Goal: Task Accomplishment & Management: Use online tool/utility

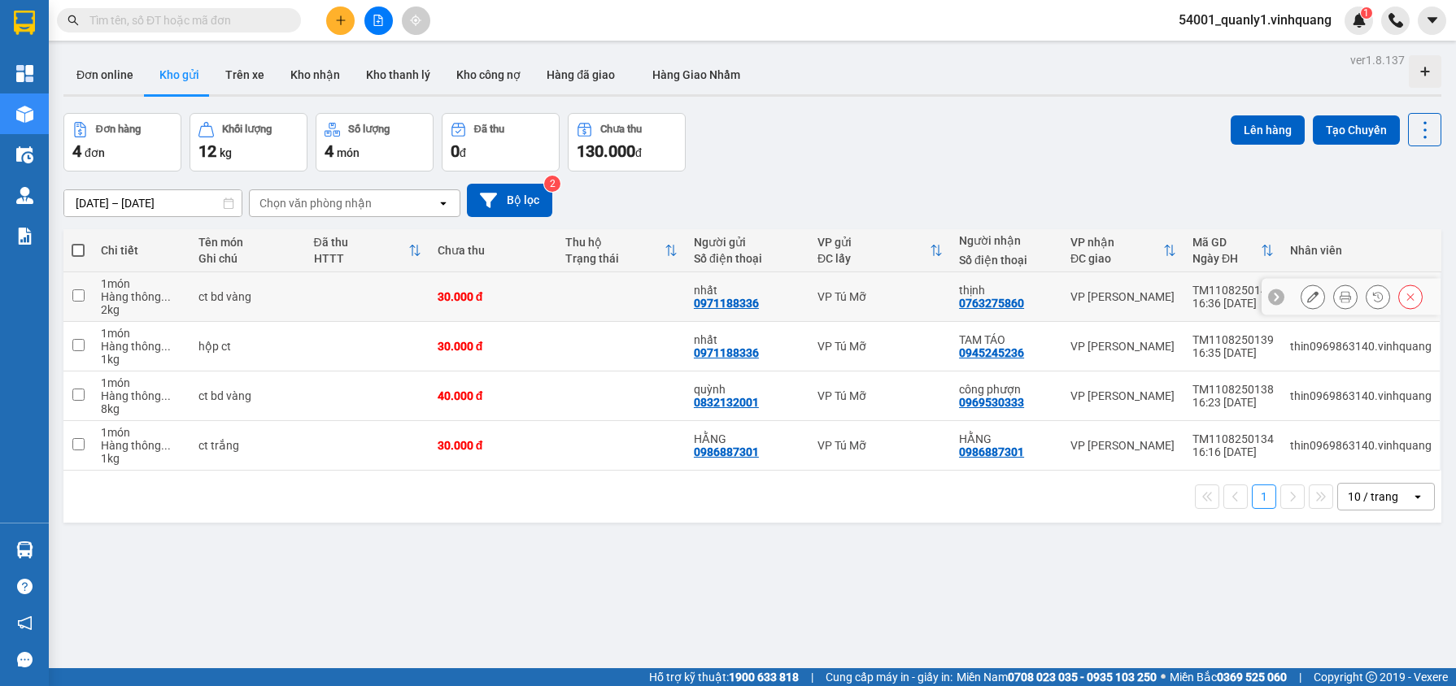
click at [1340, 298] on icon at bounding box center [1345, 296] width 11 height 11
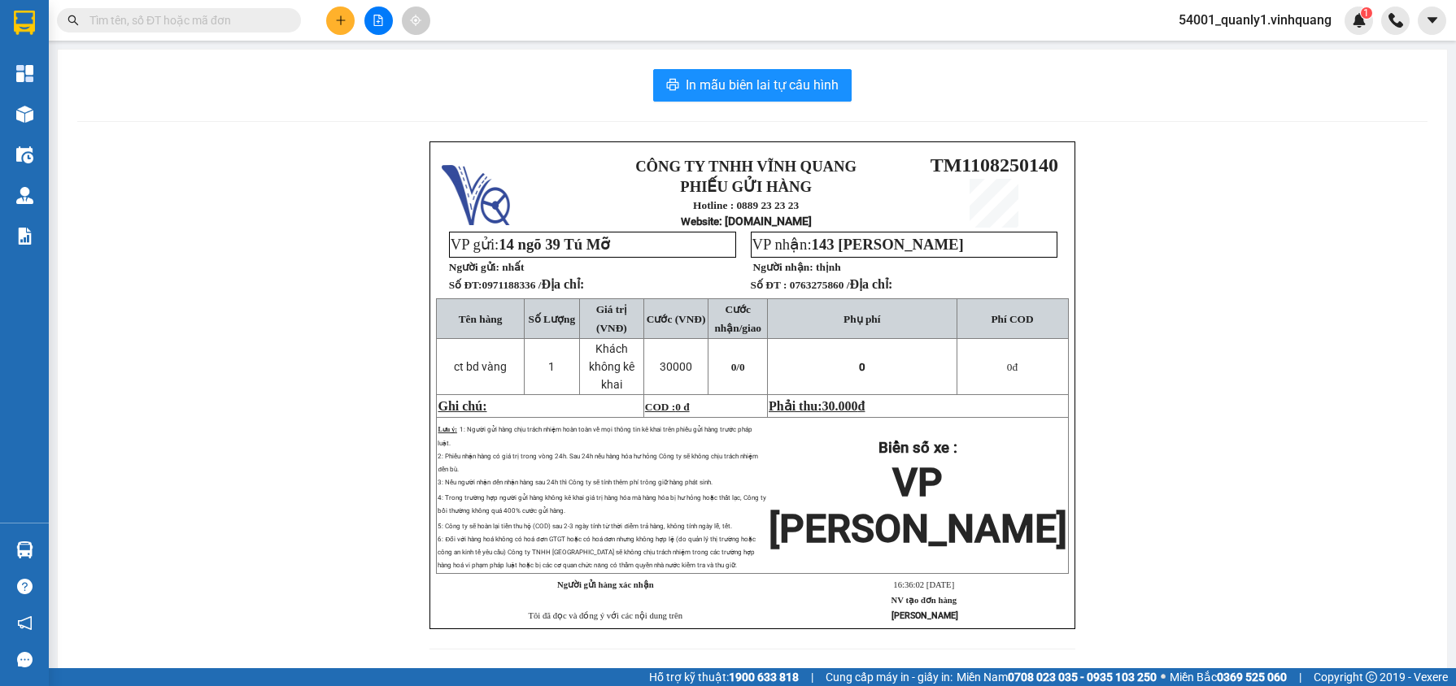
click at [1268, 22] on span "54001_quanly1.vinhquang" at bounding box center [1255, 20] width 179 height 20
click at [1241, 58] on span "Đăng xuất" at bounding box center [1259, 50] width 152 height 18
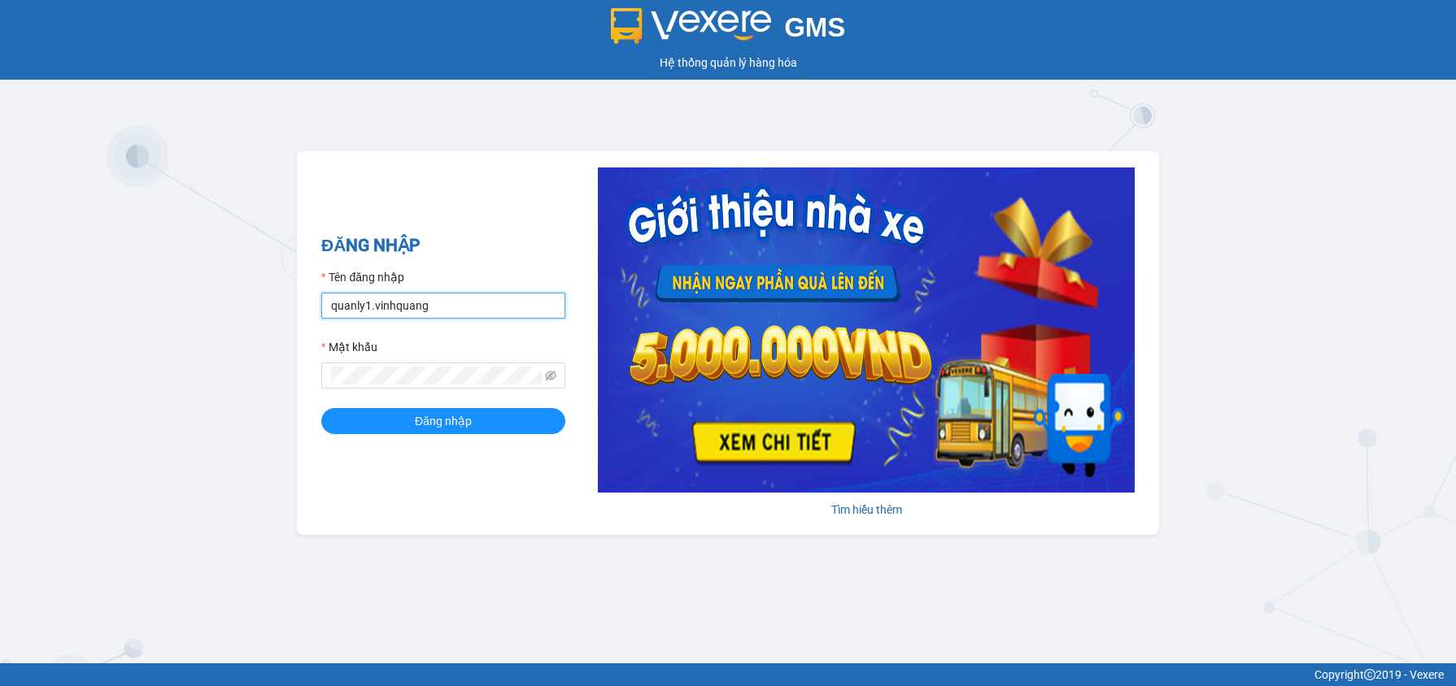
drag, startPoint x: 458, startPoint y: 306, endPoint x: 328, endPoint y: 301, distance: 130.2
click at [328, 301] on input "quanly1.vinhquang" at bounding box center [443, 306] width 244 height 26
type input "v"
type input "testpm.ducphatth"
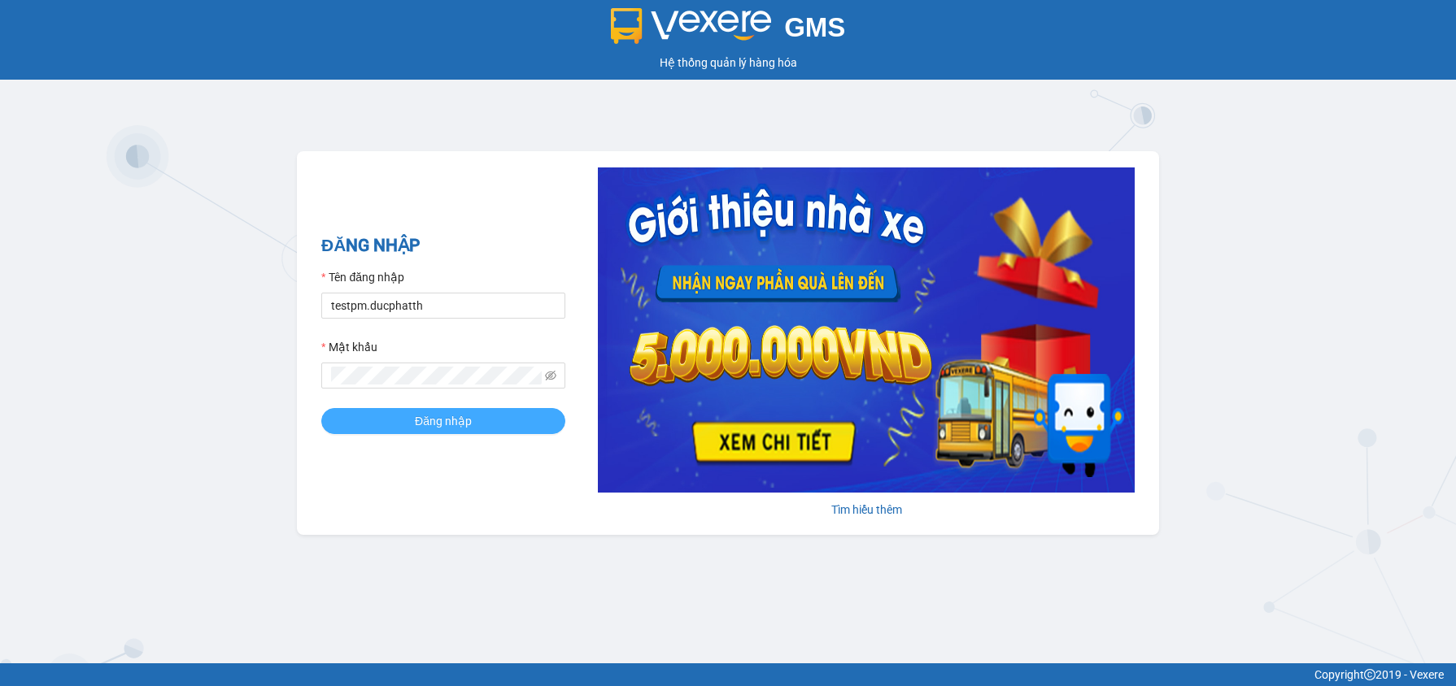
click at [465, 425] on span "Đăng nhập" at bounding box center [443, 421] width 57 height 18
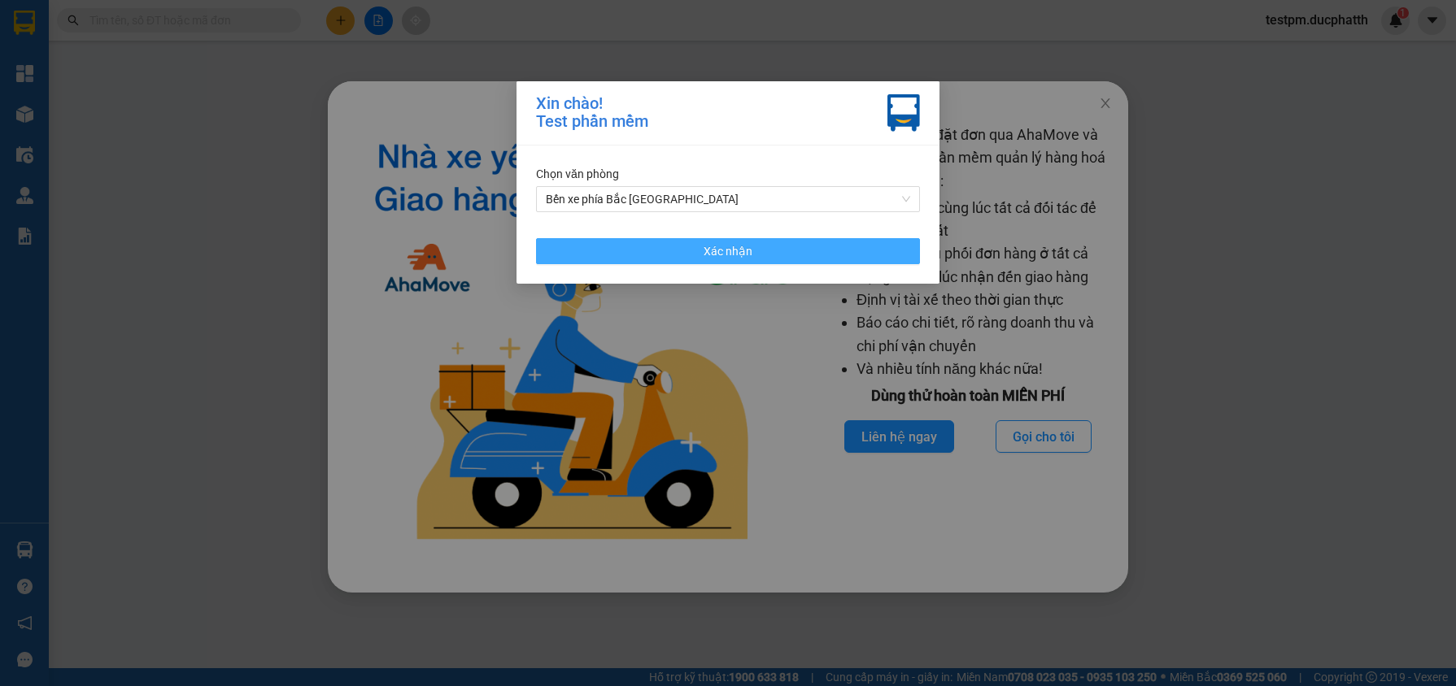
click at [714, 258] on span "Xác nhận" at bounding box center [728, 251] width 49 height 18
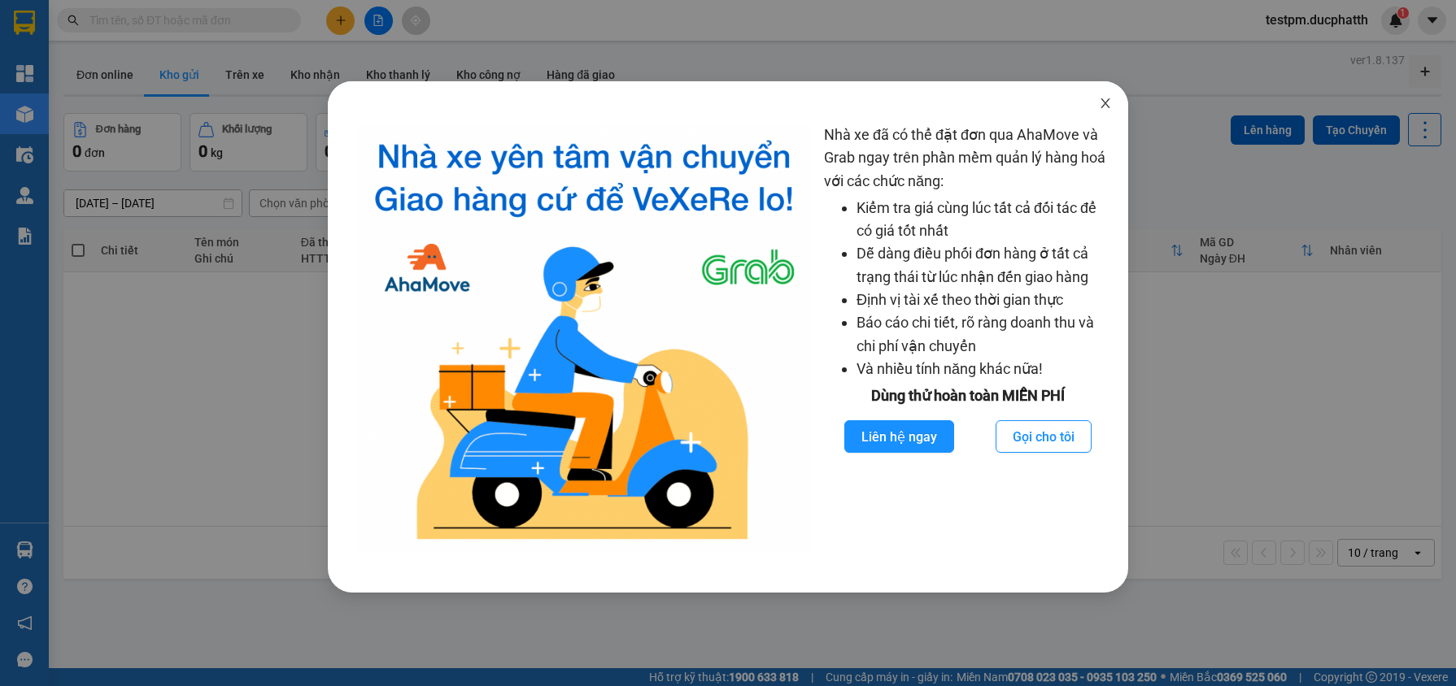
click at [1109, 107] on icon "close" at bounding box center [1105, 103] width 9 height 10
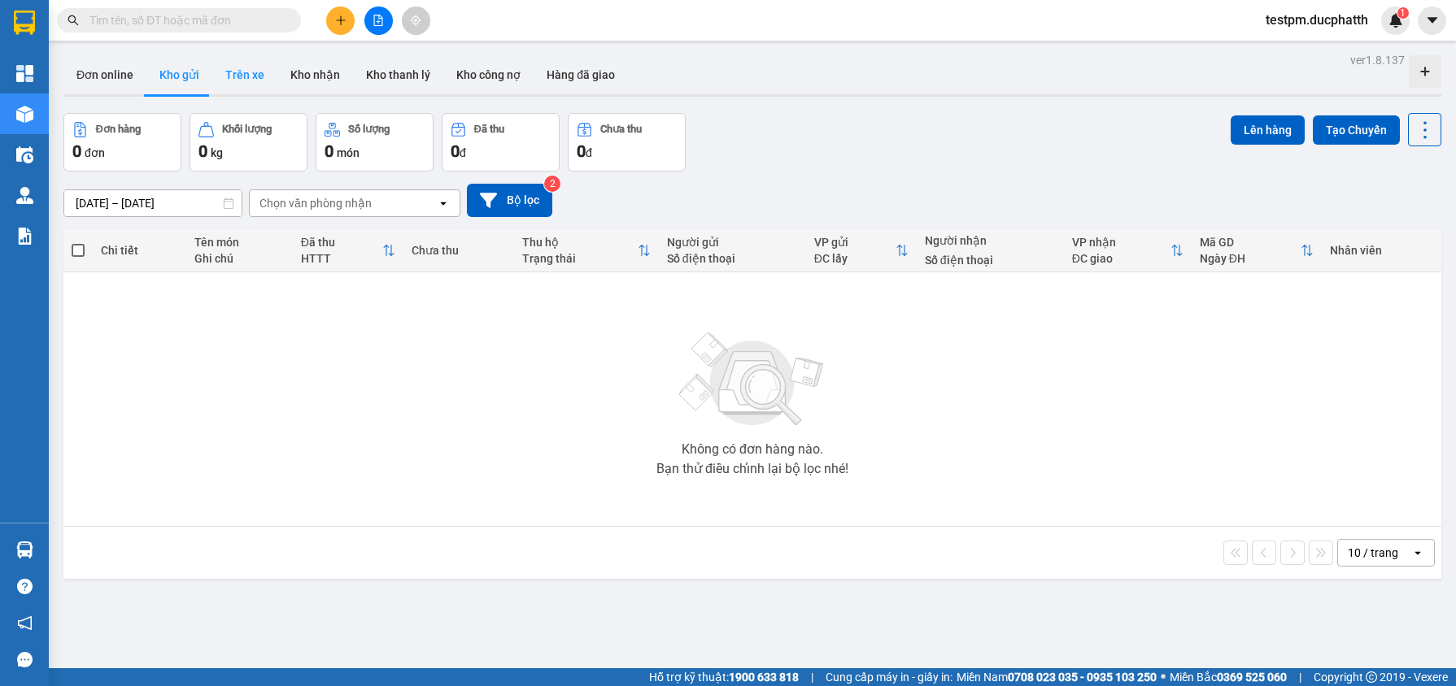
click at [250, 80] on button "Trên xe" at bounding box center [244, 74] width 65 height 39
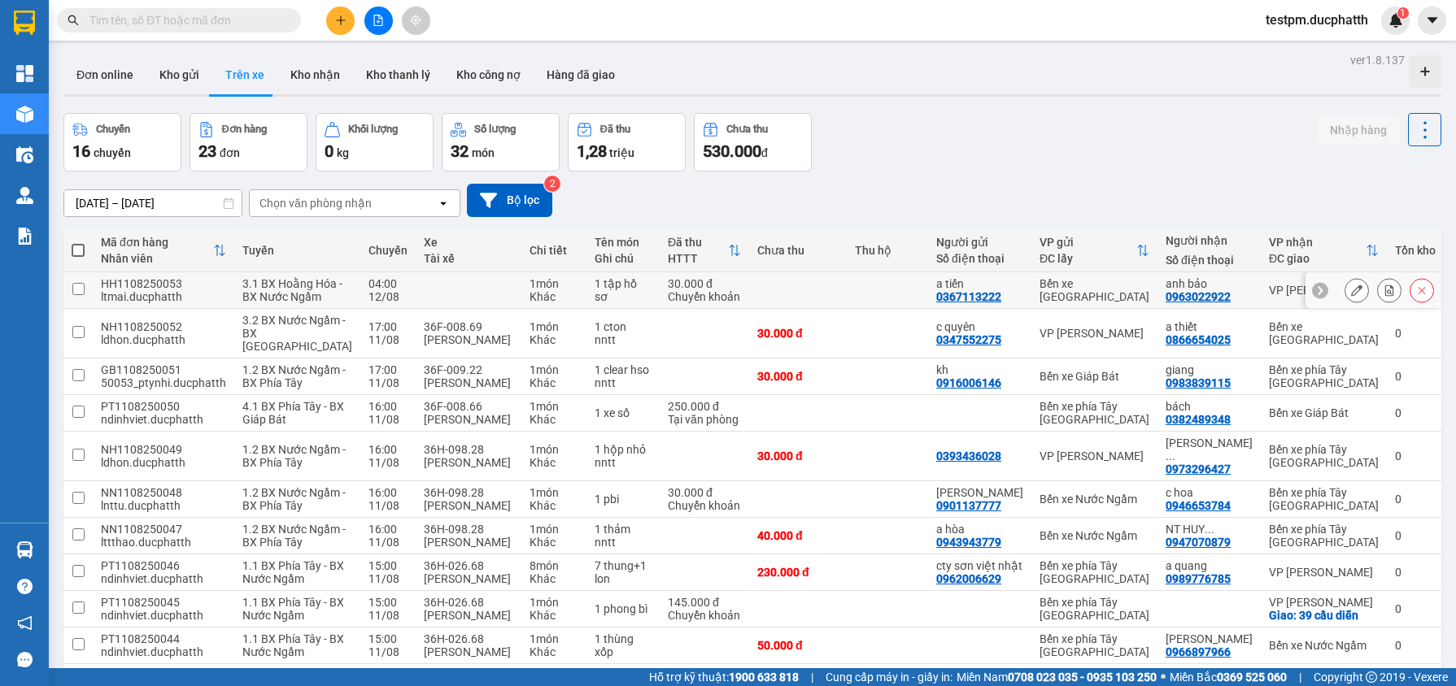
click at [1351, 296] on icon at bounding box center [1356, 290] width 11 height 11
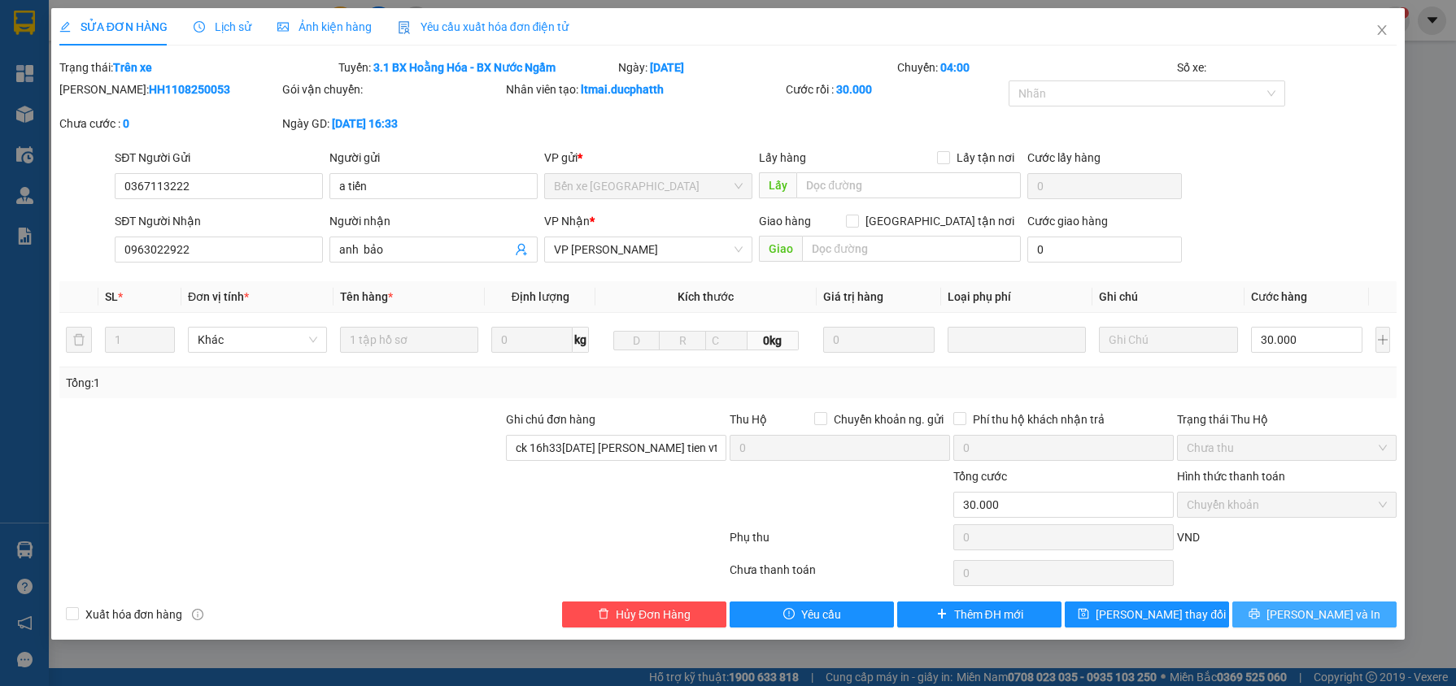
click at [1339, 613] on span "[PERSON_NAME] và In" at bounding box center [1323, 615] width 114 height 18
